Goal: Information Seeking & Learning: Learn about a topic

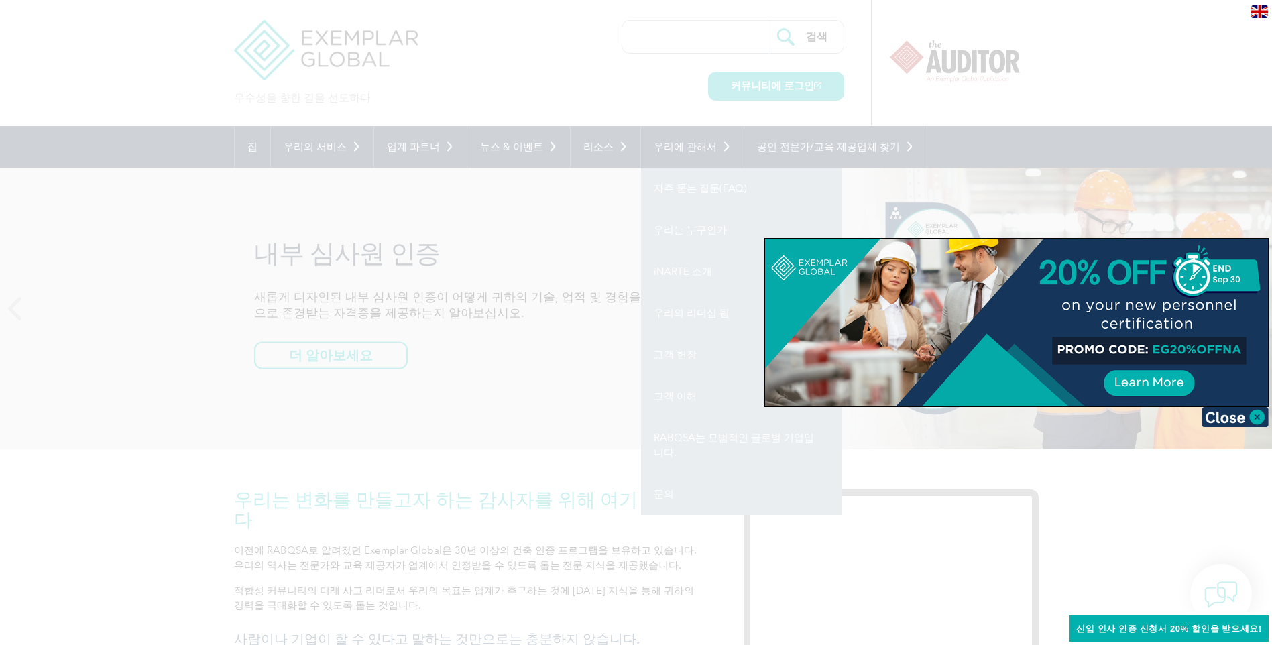
click at [1227, 427] on div at bounding box center [636, 322] width 1272 height 645
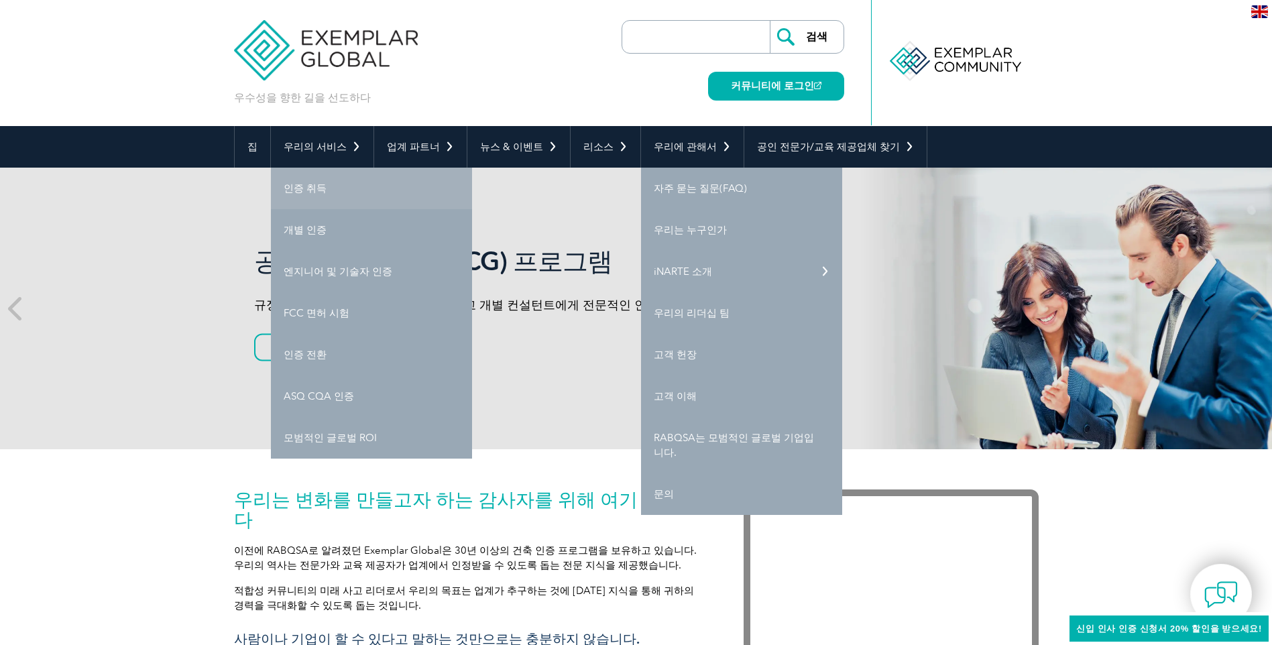
click at [304, 186] on link "인증 취득" at bounding box center [371, 189] width 201 height 42
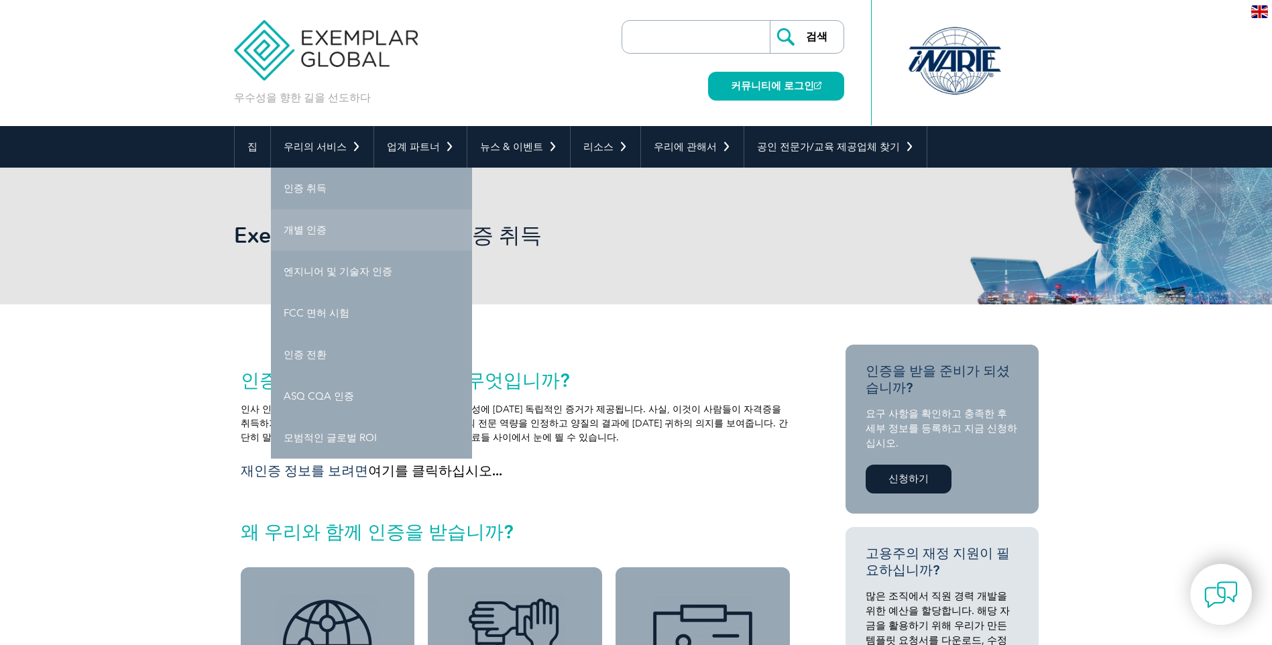
click at [321, 236] on link "개별 인증" at bounding box center [371, 230] width 201 height 42
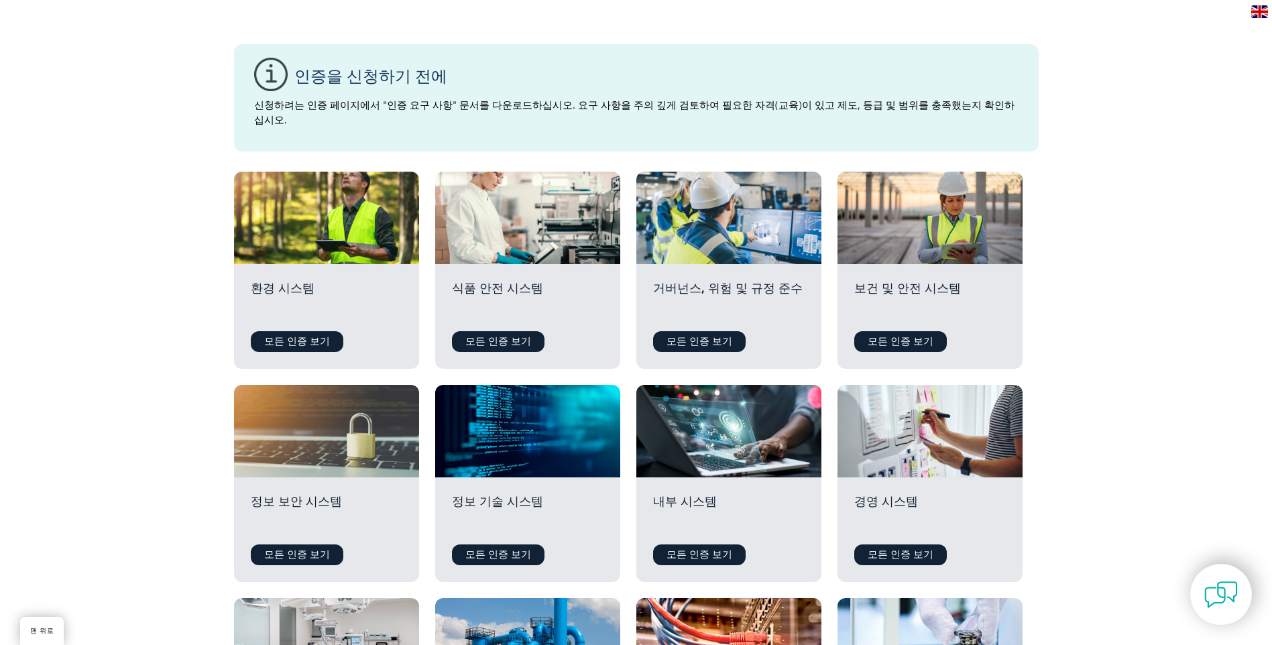
scroll to position [335, 0]
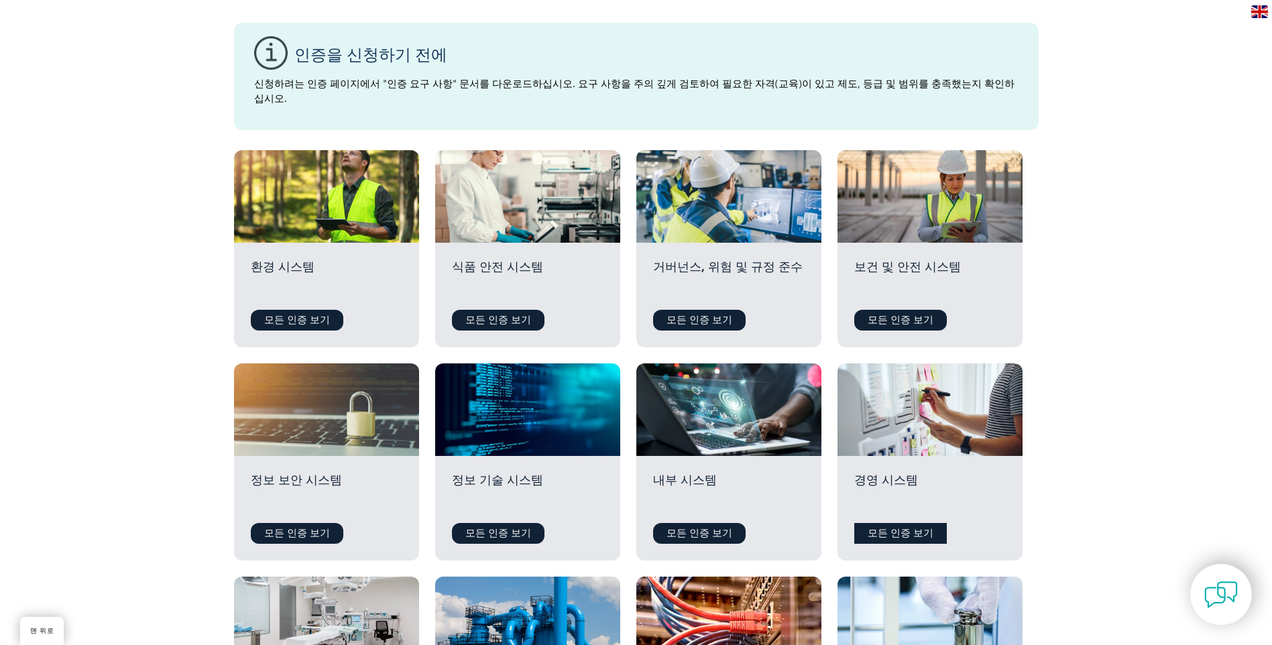
click at [897, 523] on link "모든 인증 보기" at bounding box center [900, 533] width 93 height 21
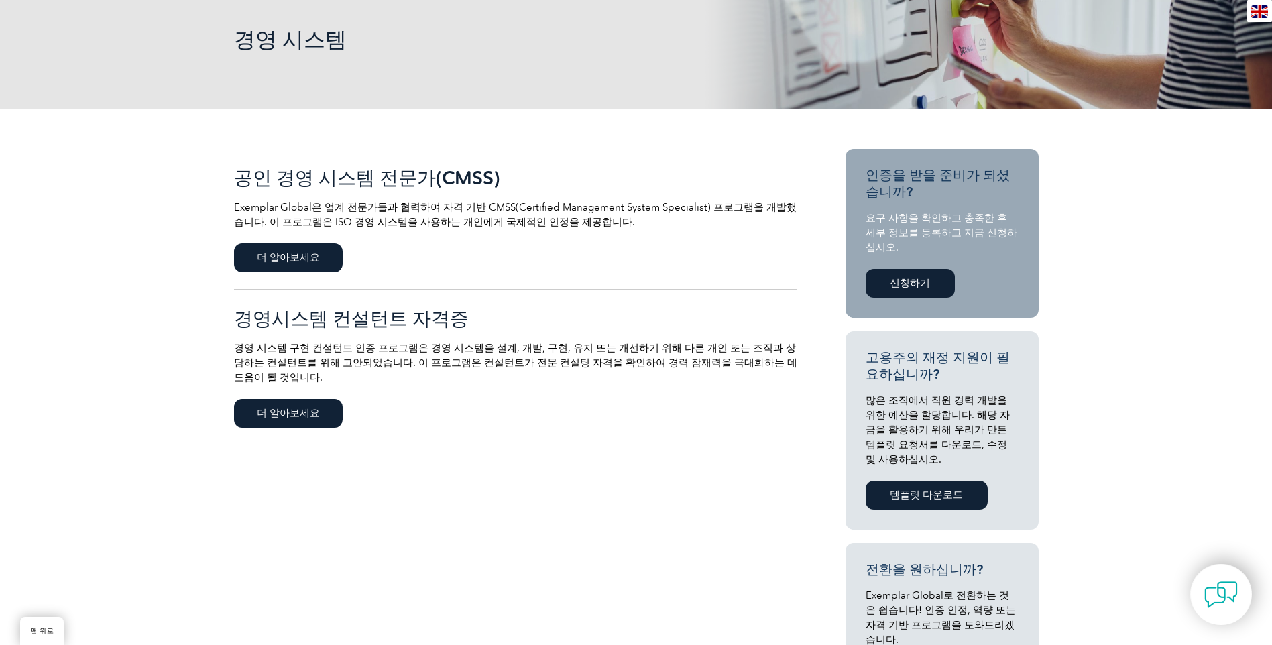
scroll to position [201, 0]
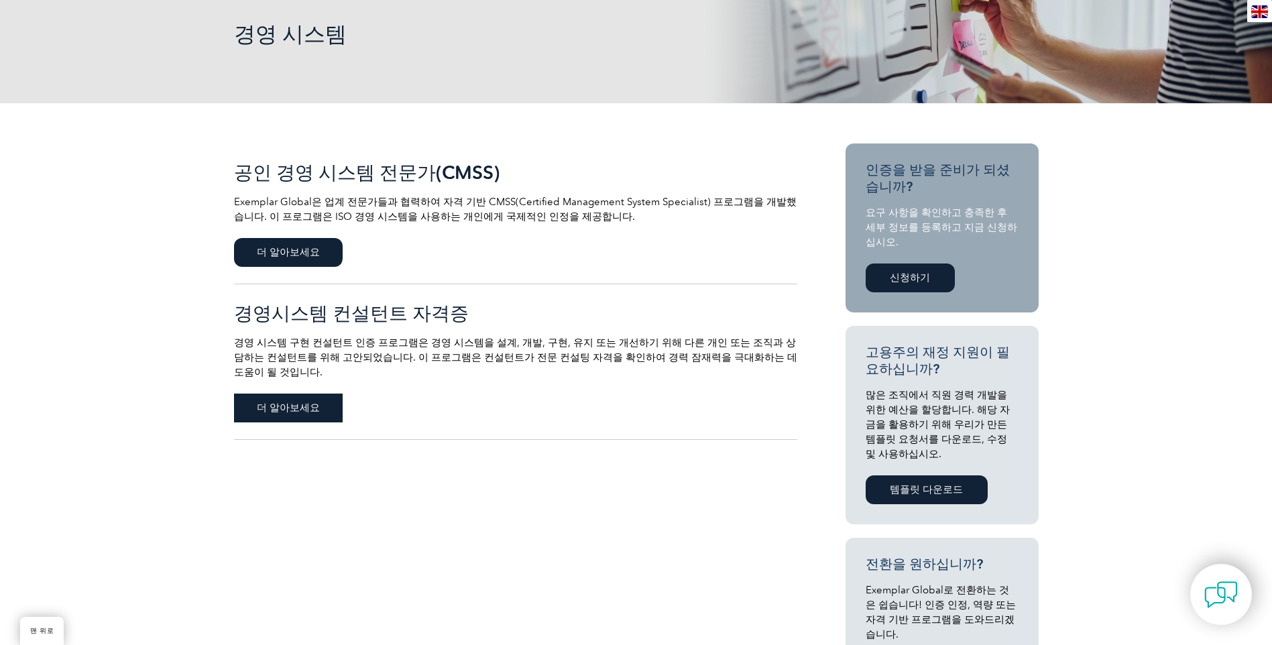
click at [290, 419] on span "더 알아보세요" at bounding box center [288, 408] width 109 height 29
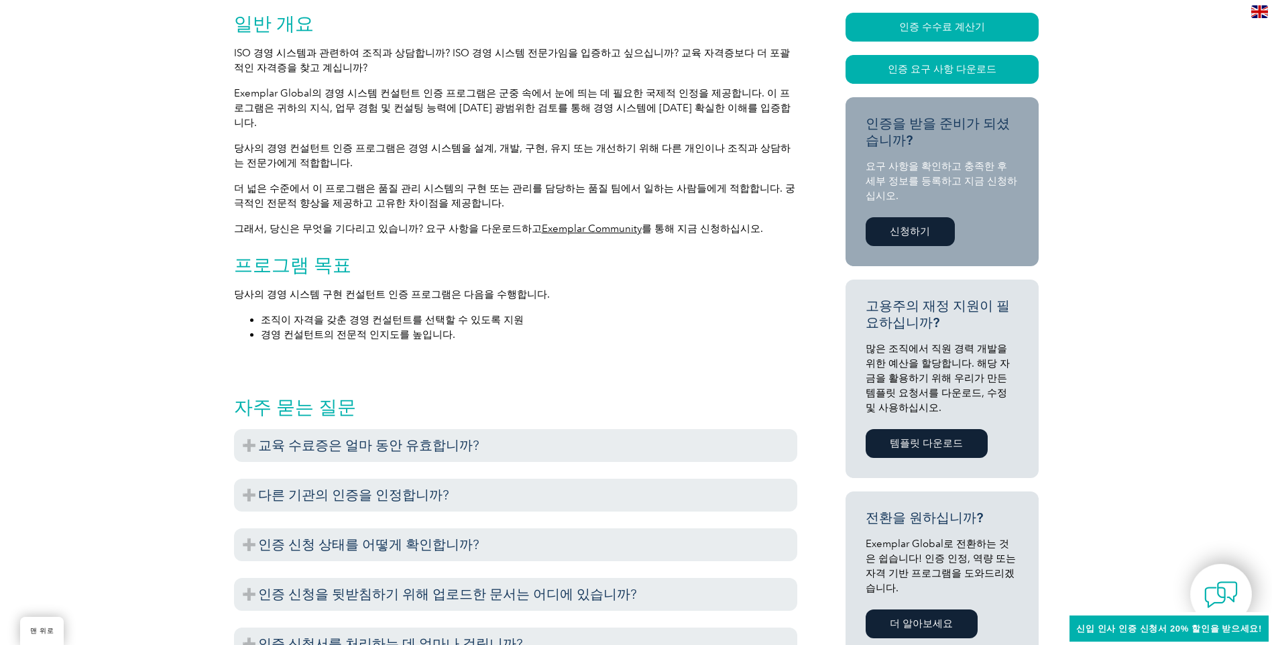
scroll to position [335, 0]
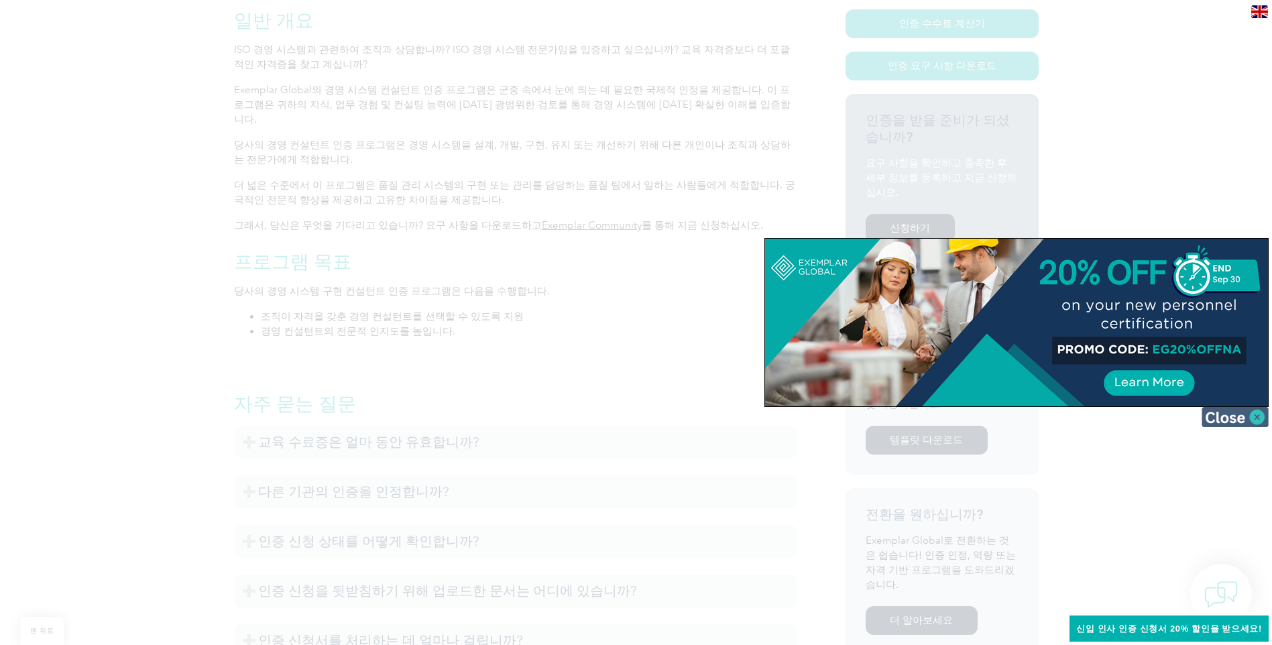
click at [1227, 419] on img at bounding box center [1235, 417] width 67 height 20
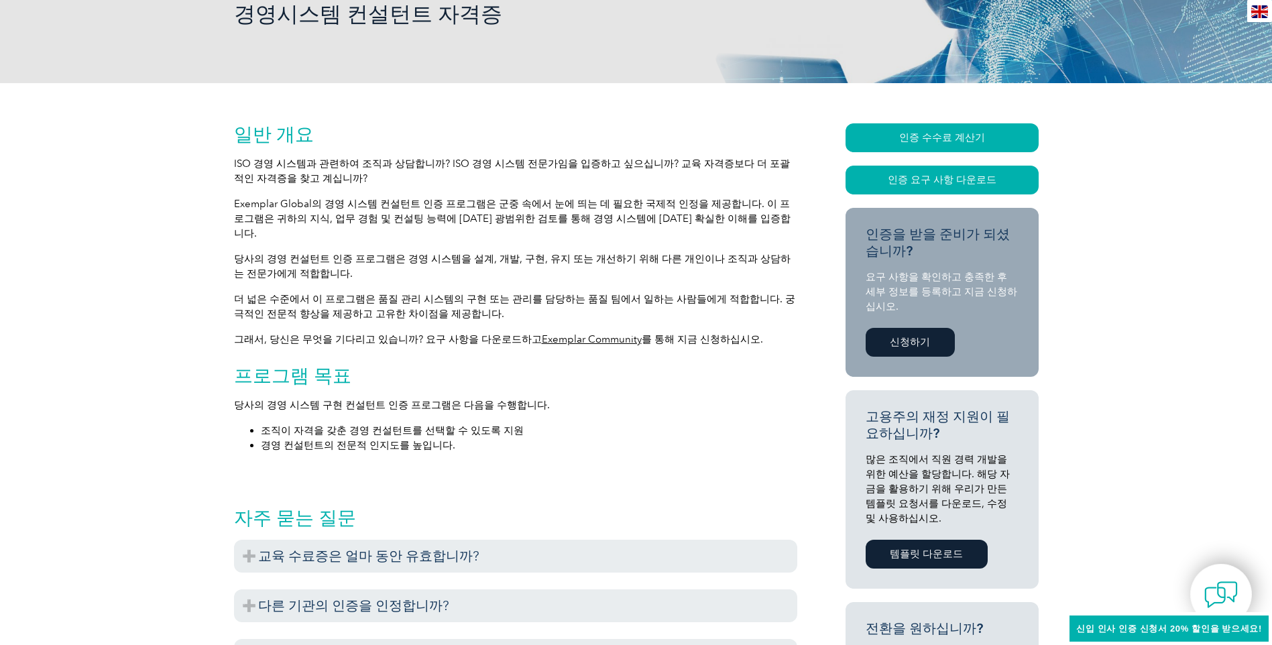
scroll to position [0, 0]
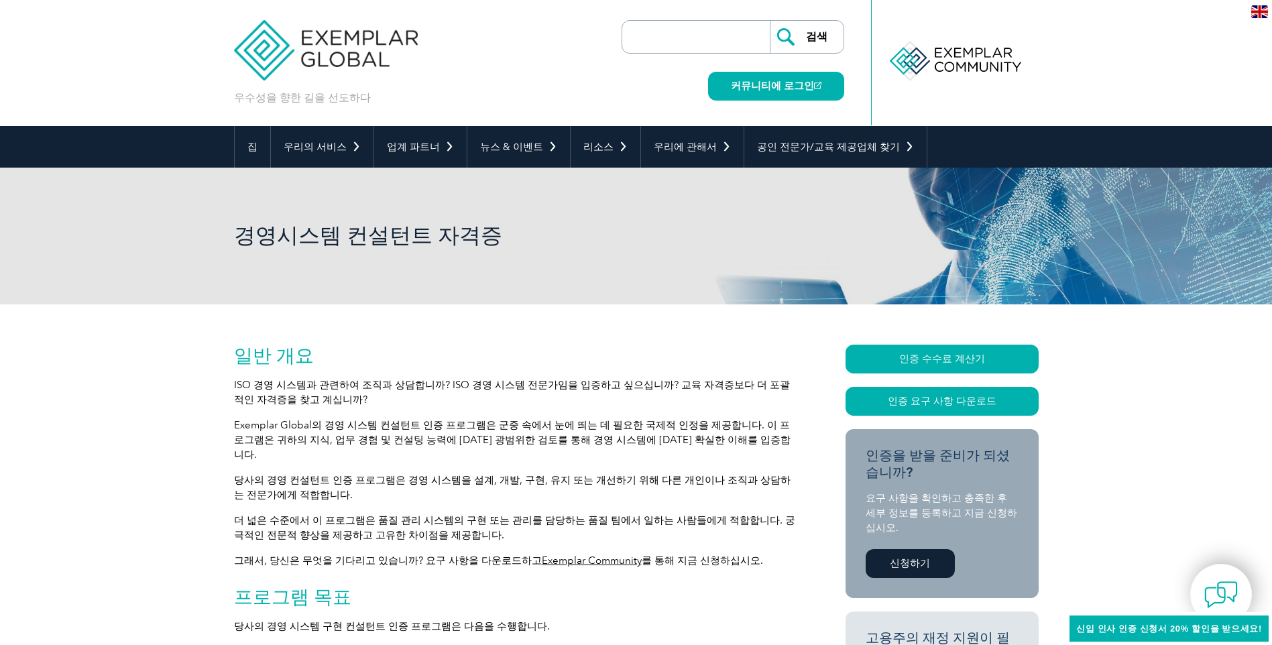
click at [337, 43] on img at bounding box center [326, 40] width 184 height 80
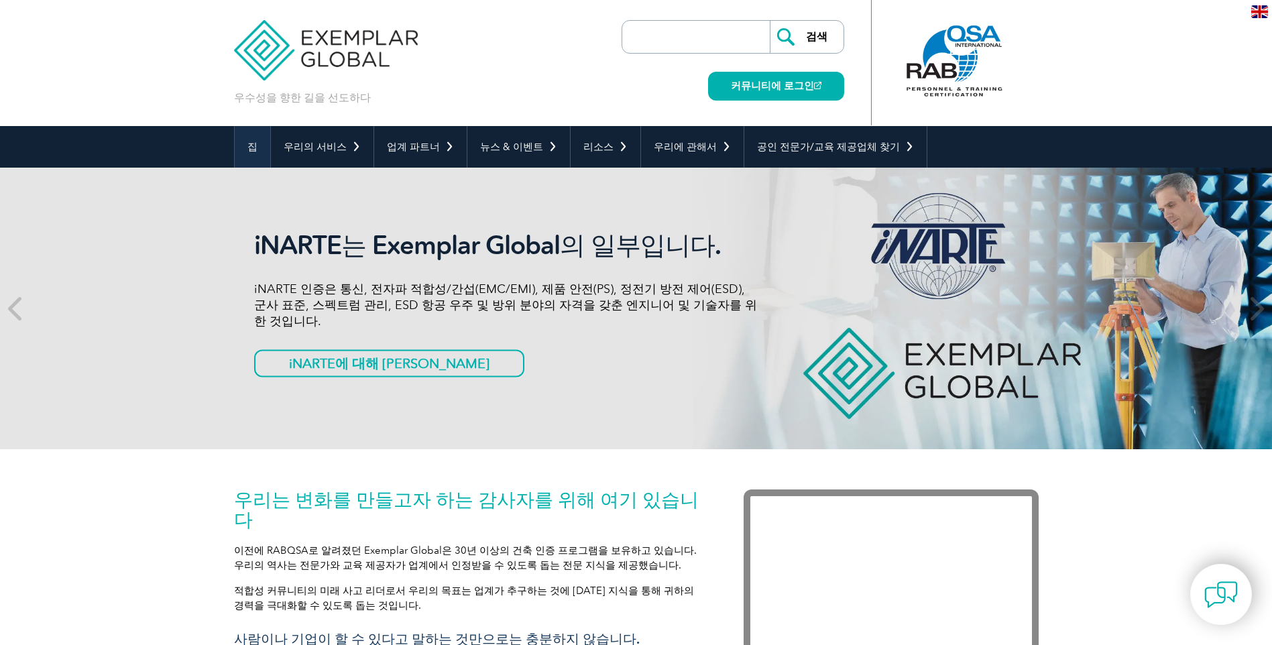
click at [246, 148] on link "집" at bounding box center [253, 147] width 36 height 42
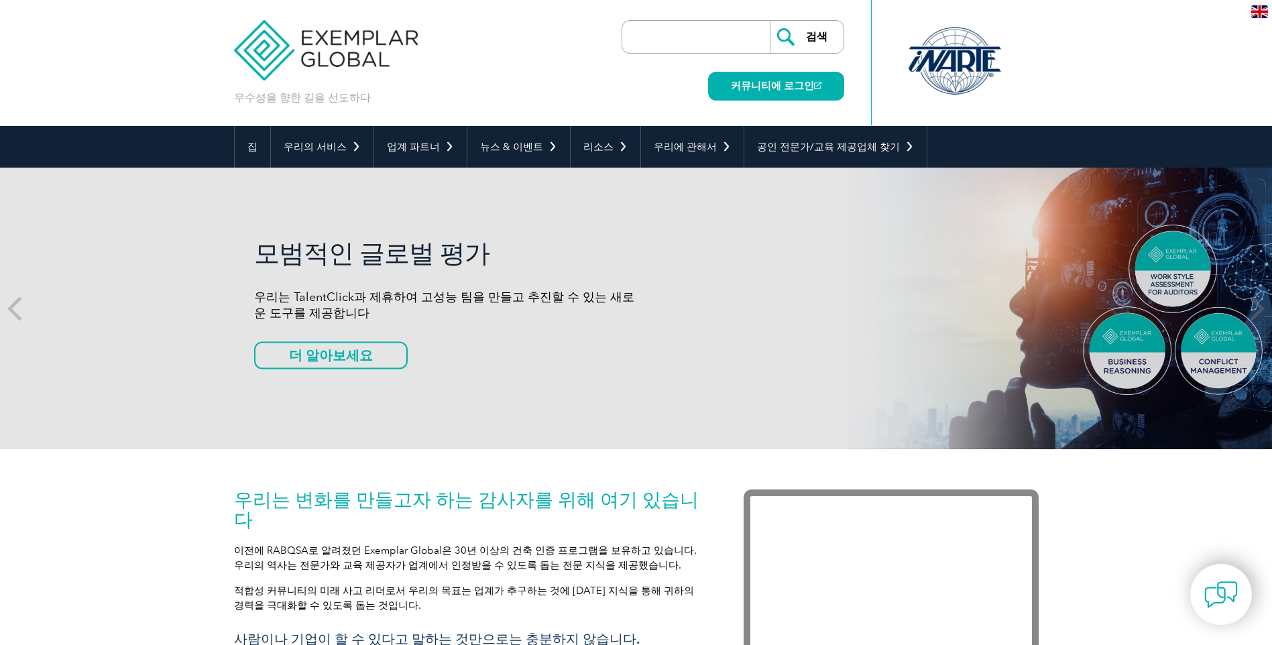
click at [327, 49] on img at bounding box center [326, 40] width 184 height 80
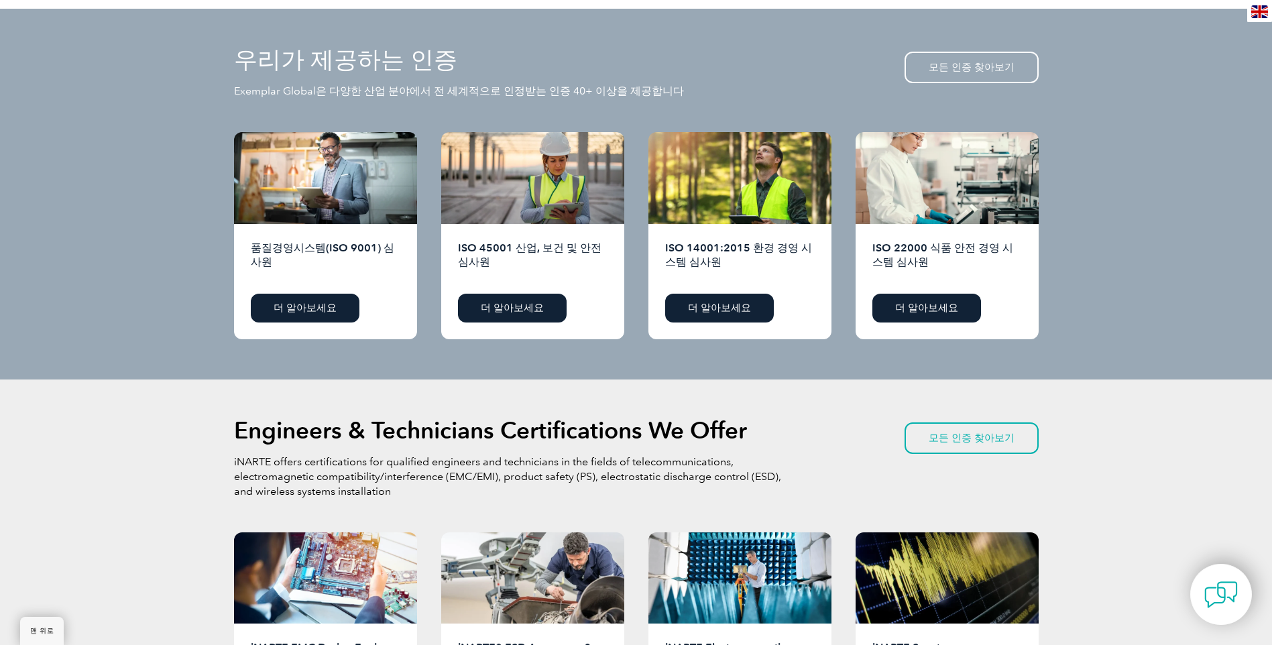
scroll to position [1207, 0]
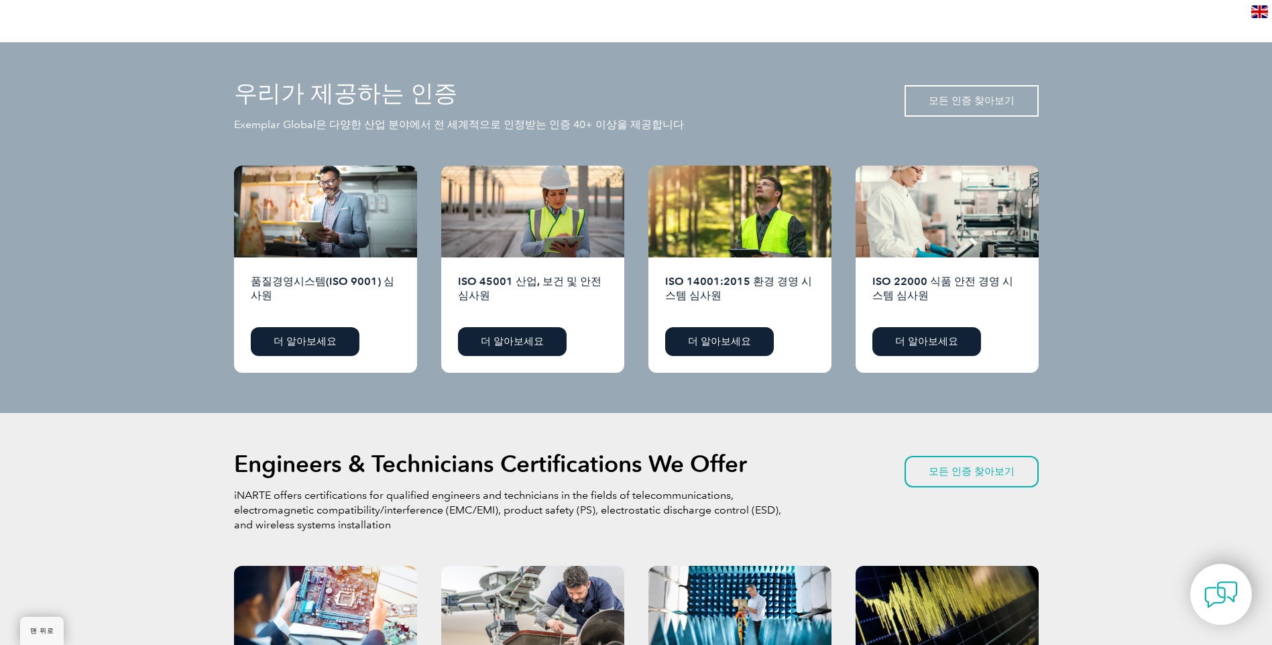
click at [958, 89] on link "모든 인증 찾아보기" at bounding box center [972, 101] width 134 height 32
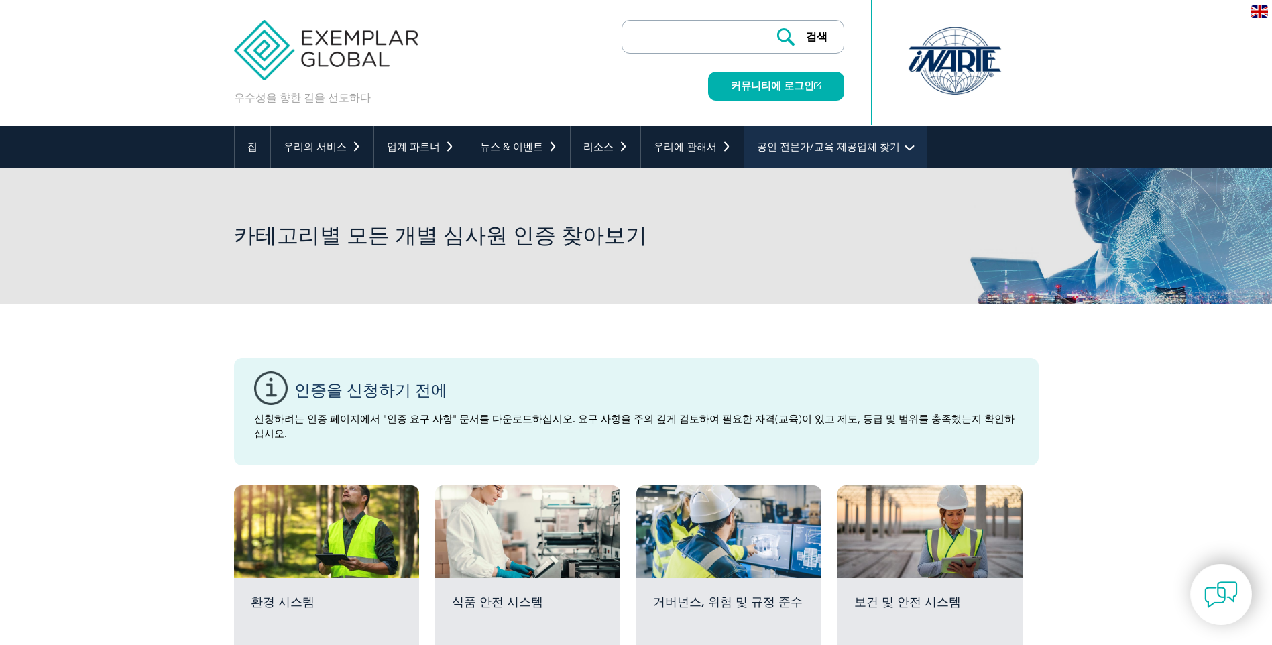
click at [773, 150] on link "공인 전문가/교육 제공업체 찾기" at bounding box center [835, 147] width 182 height 42
click at [881, 152] on link "공인 전문가/교육 제공업체 찾기" at bounding box center [835, 147] width 182 height 42
click at [872, 146] on link "공인 전문가/교육 제공업체 찾기" at bounding box center [835, 147] width 182 height 42
click at [798, 142] on link "공인 전문가/교육 제공업체 찾기" at bounding box center [835, 147] width 182 height 42
